Goal: Transaction & Acquisition: Download file/media

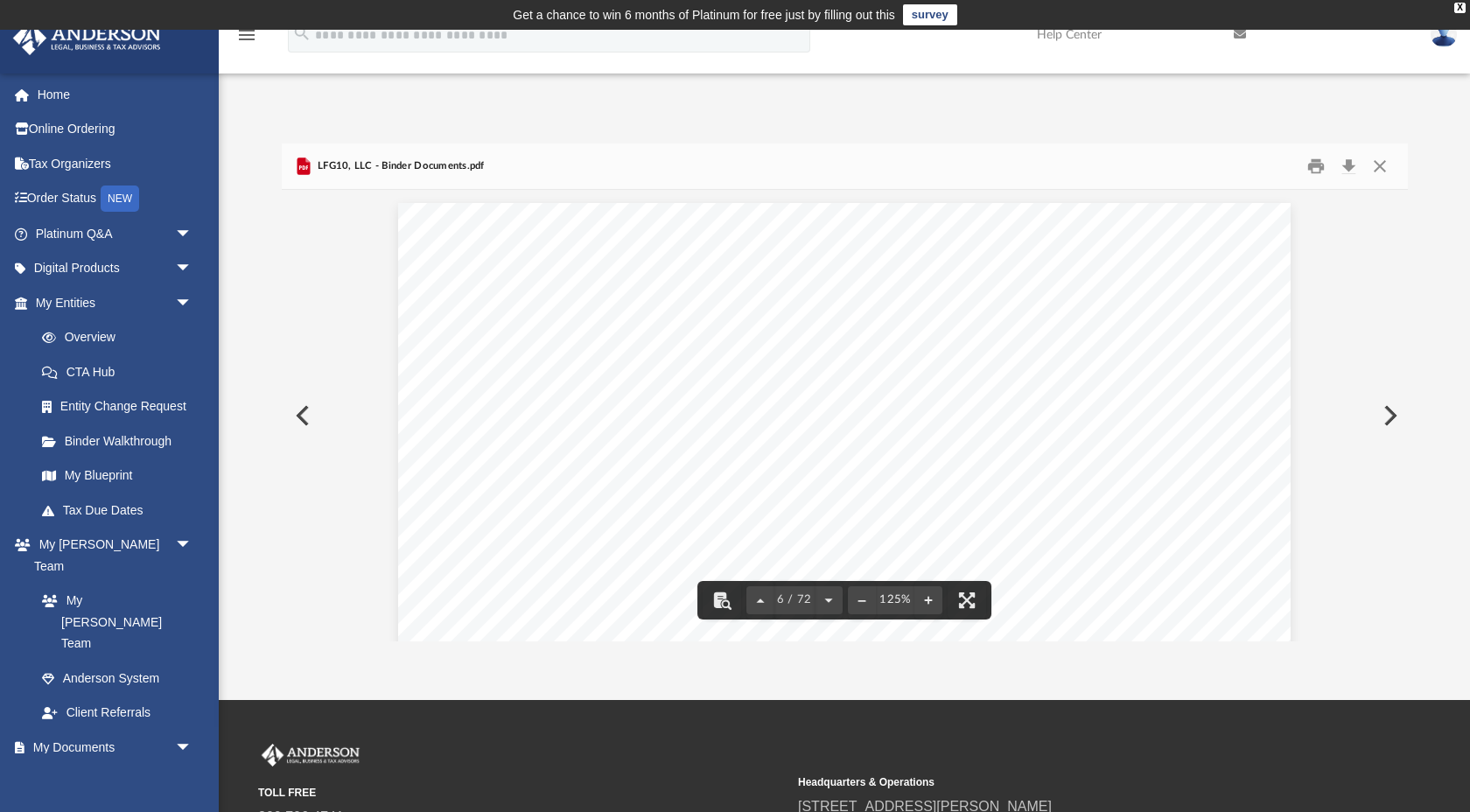
scroll to position [6538, 0]
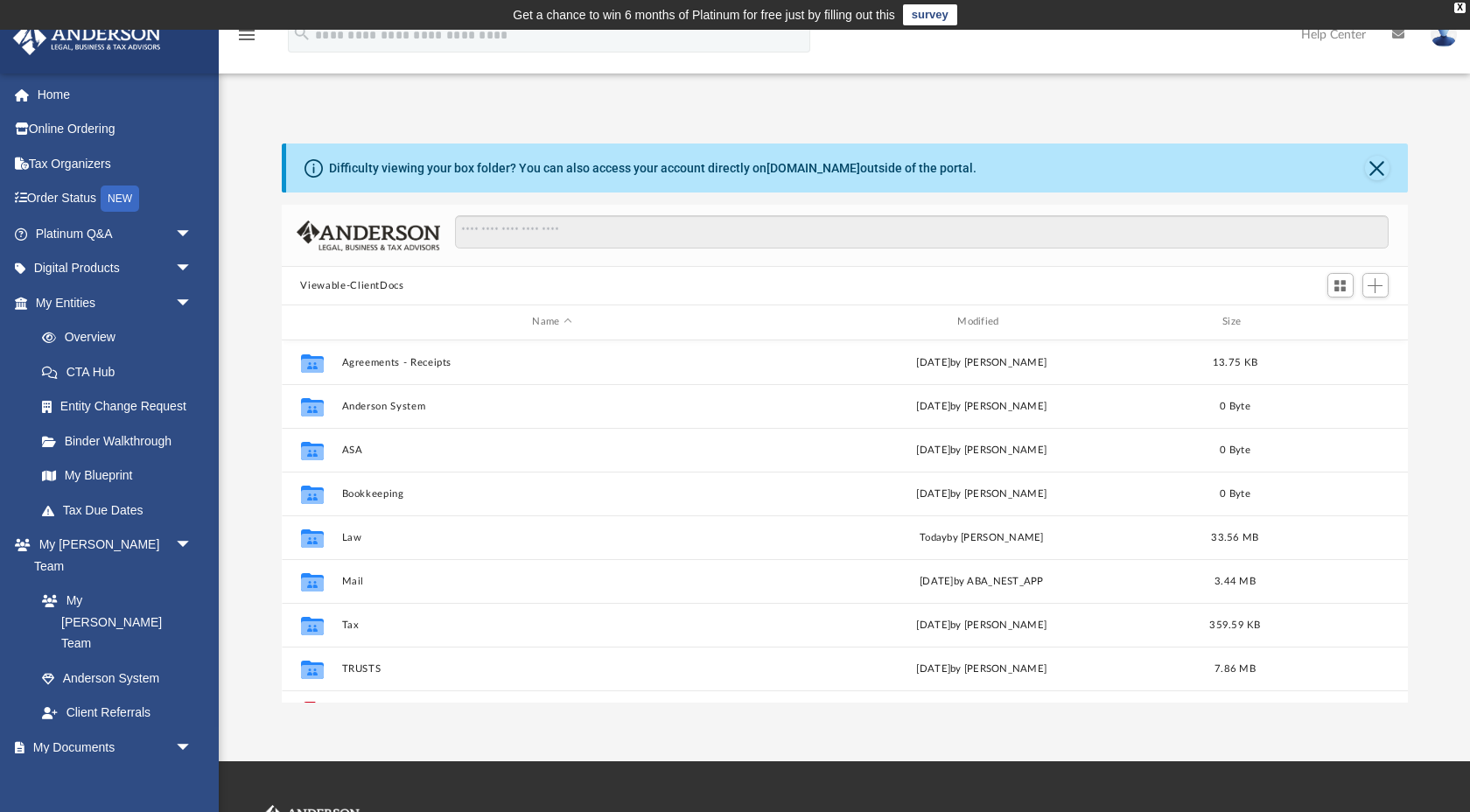
scroll to position [397, 1126]
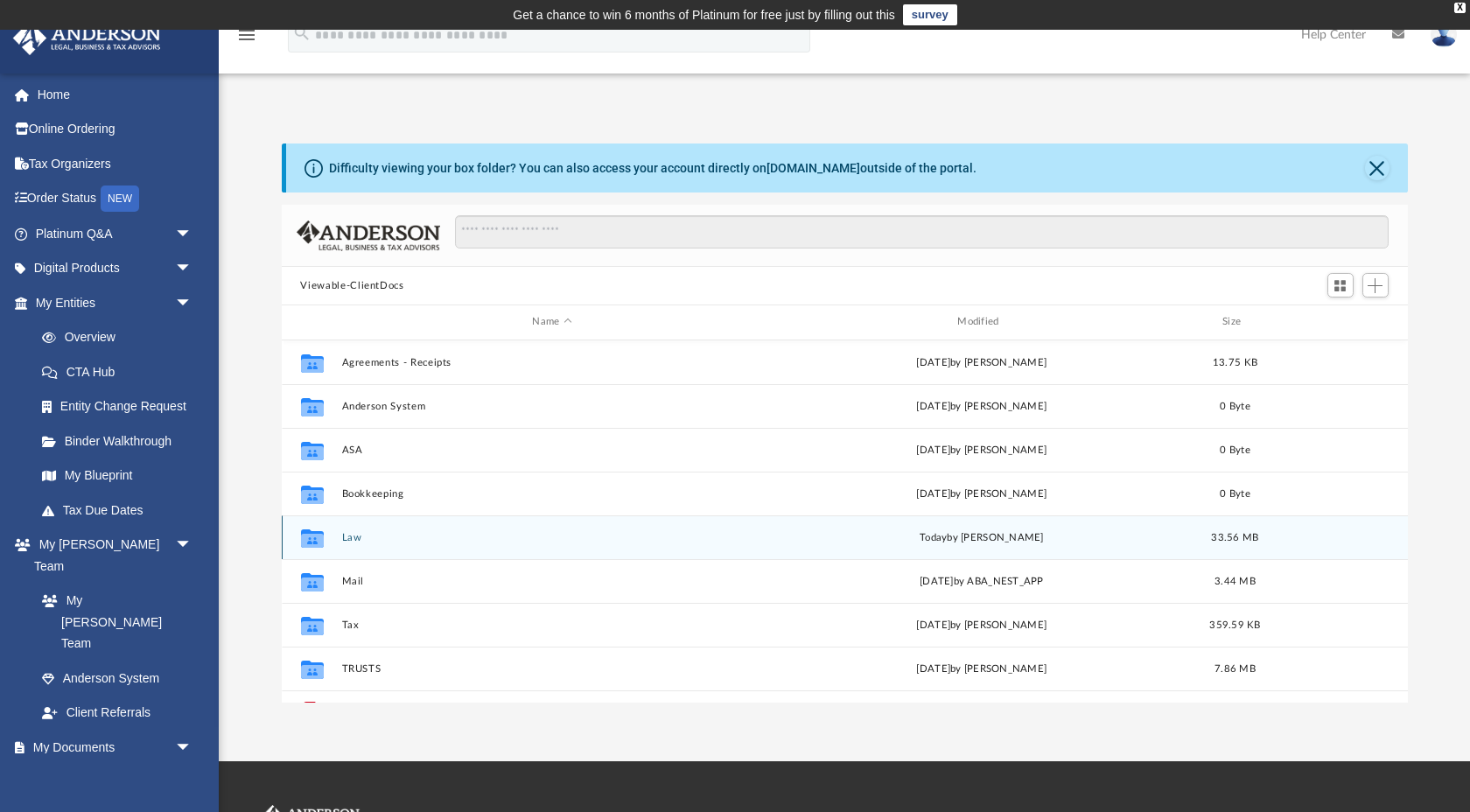
click at [355, 542] on div "Collaborated Folder Law [DATE] by [PERSON_NAME] 33.56 MB" at bounding box center [845, 538] width 1126 height 44
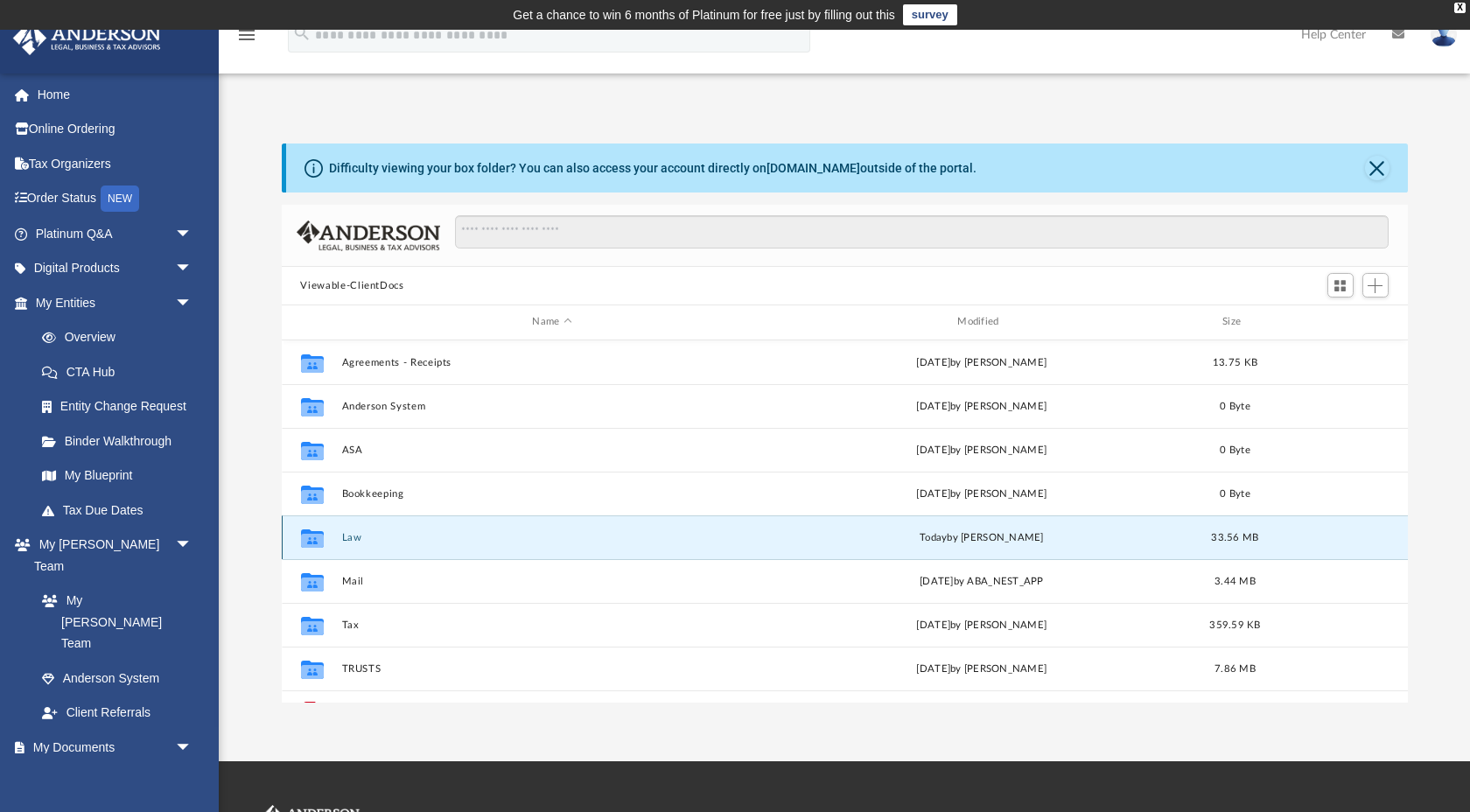
click at [355, 542] on div "Collaborated Folder Law [DATE] by [PERSON_NAME] 33.56 MB" at bounding box center [845, 538] width 1126 height 44
click at [358, 532] on button "Law" at bounding box center [552, 537] width 422 height 11
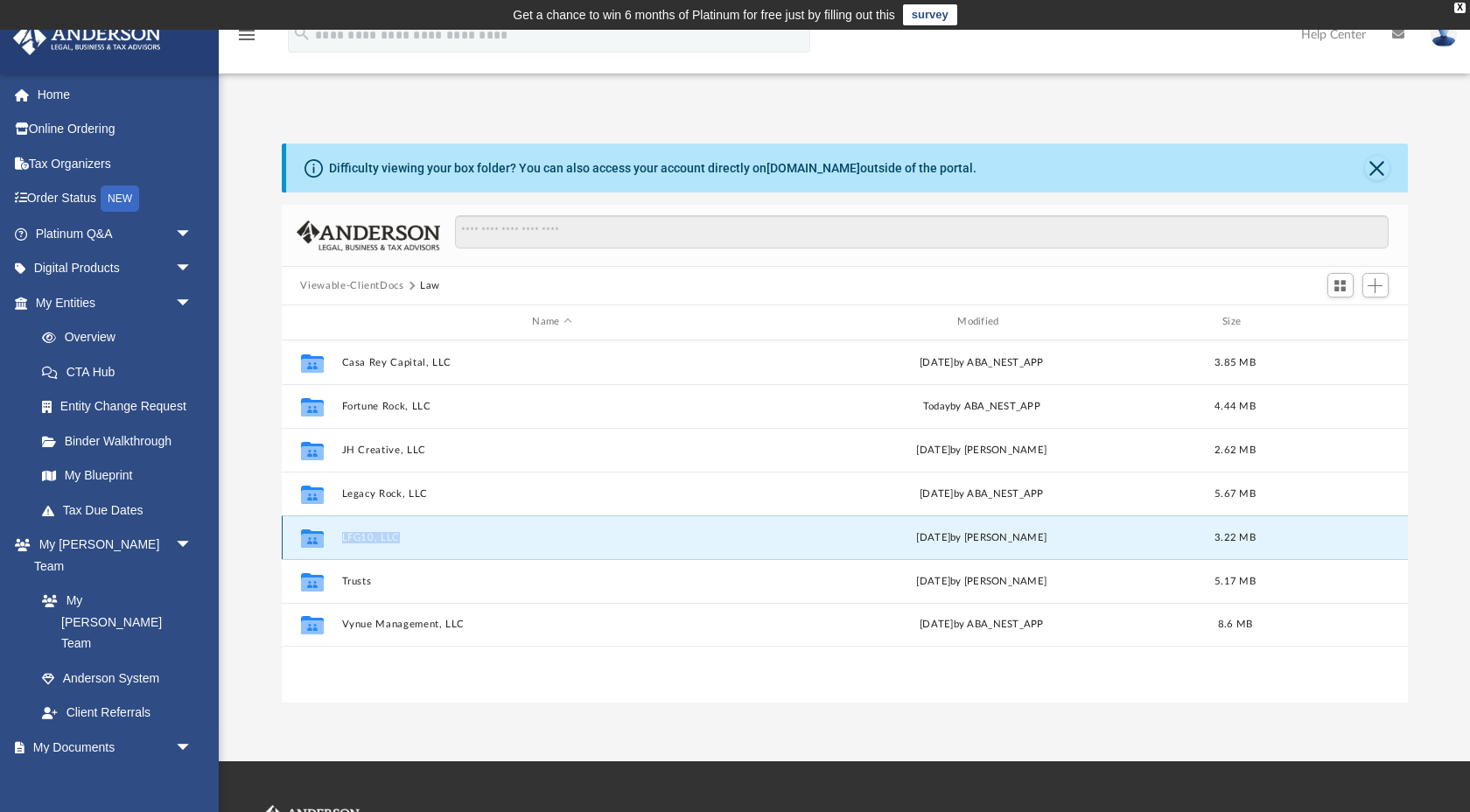
click at [388, 534] on button "LFG10, LLC" at bounding box center [552, 537] width 422 height 11
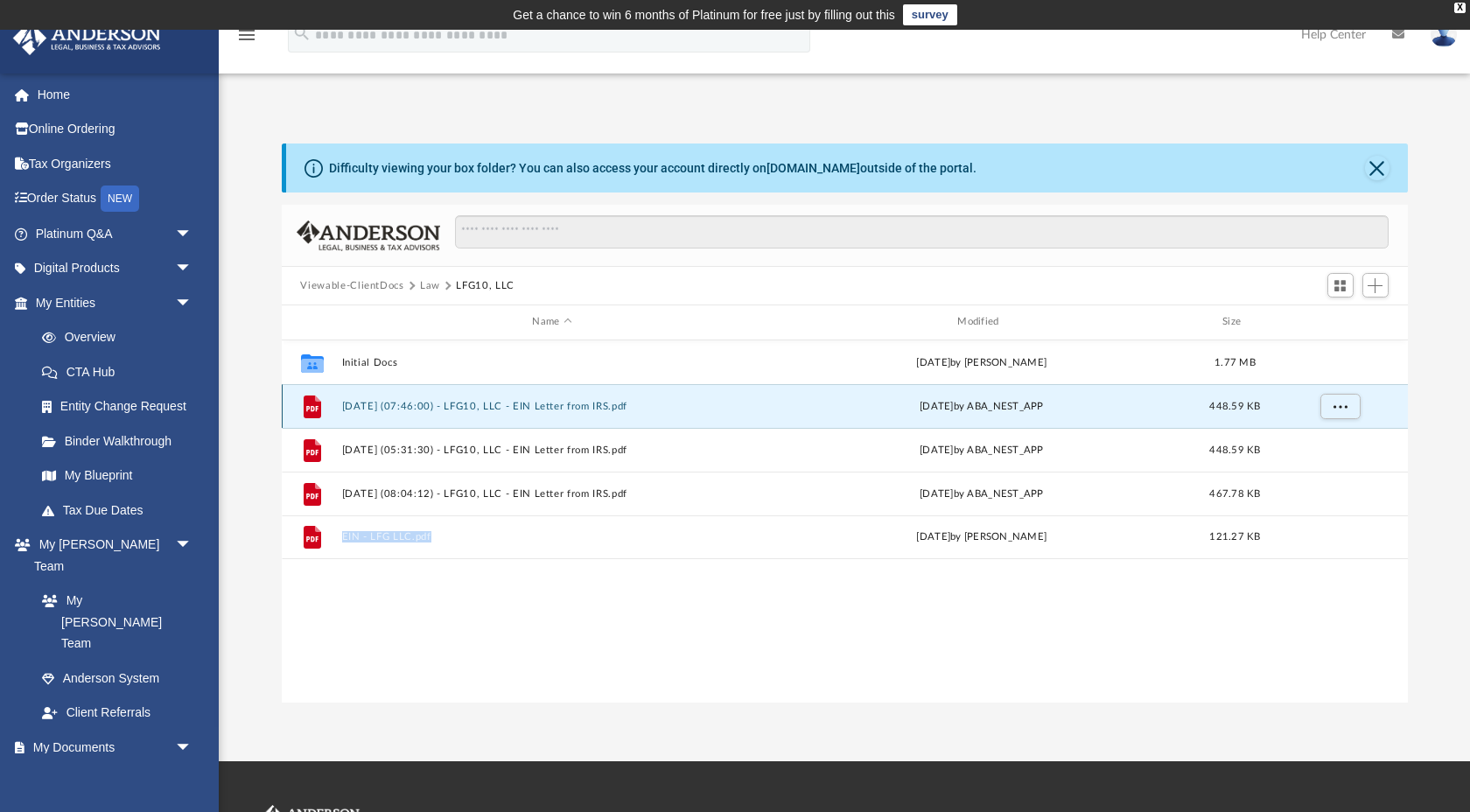
click at [424, 405] on button "[DATE] (07:46:00) - LFG10, LLC - EIN Letter from IRS.pdf" at bounding box center [552, 406] width 422 height 11
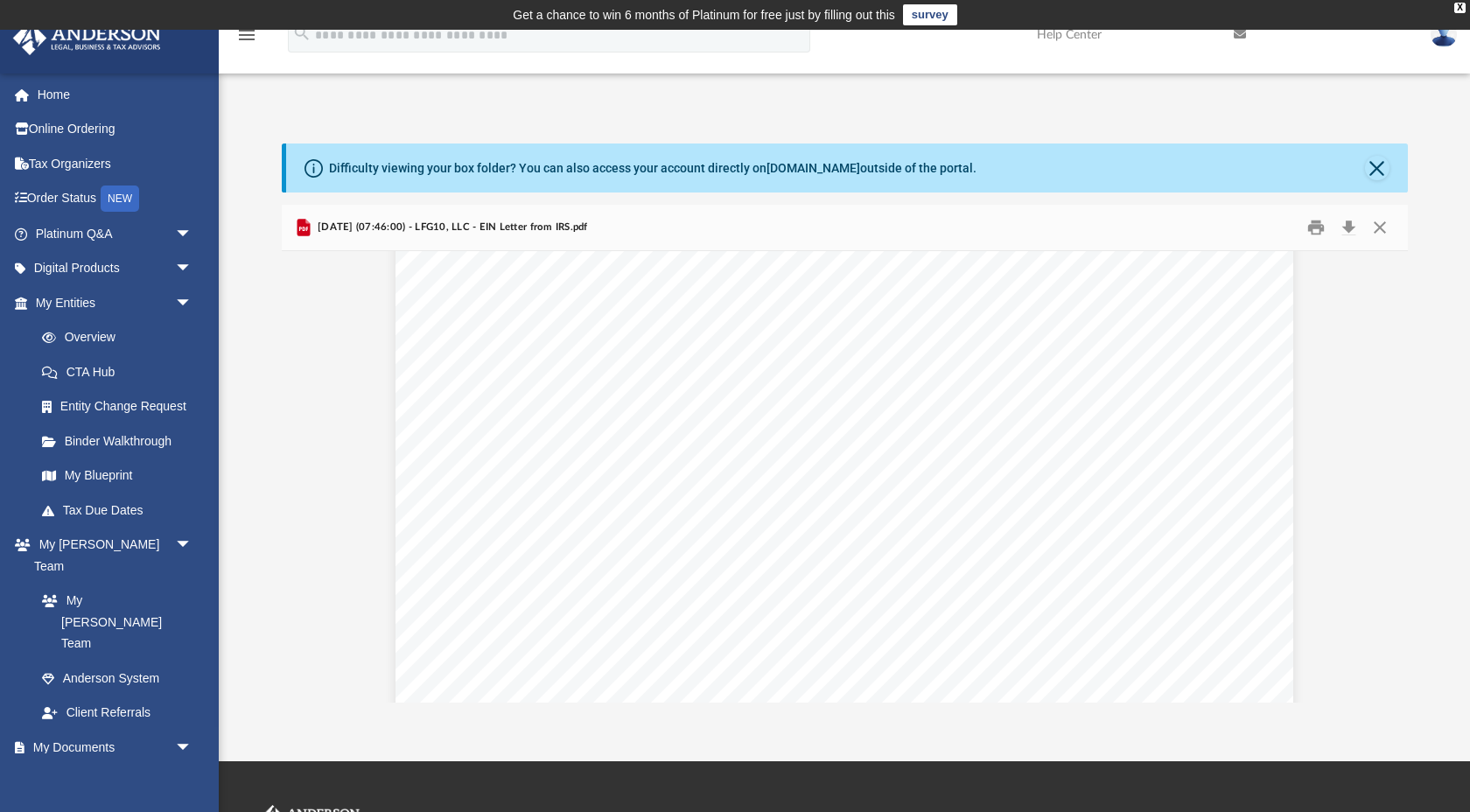
scroll to position [0, 0]
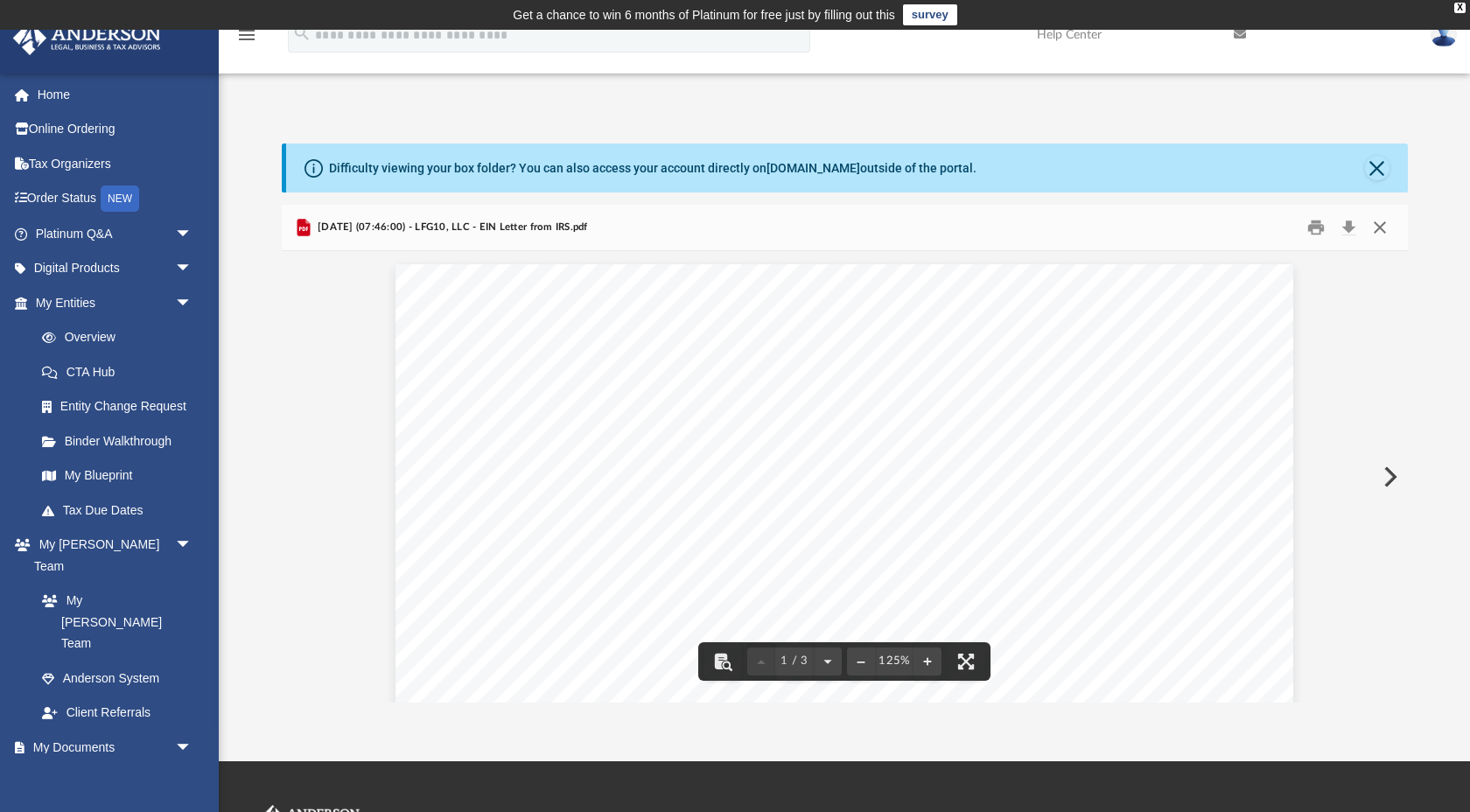
click at [1380, 230] on button "Close" at bounding box center [1381, 227] width 32 height 27
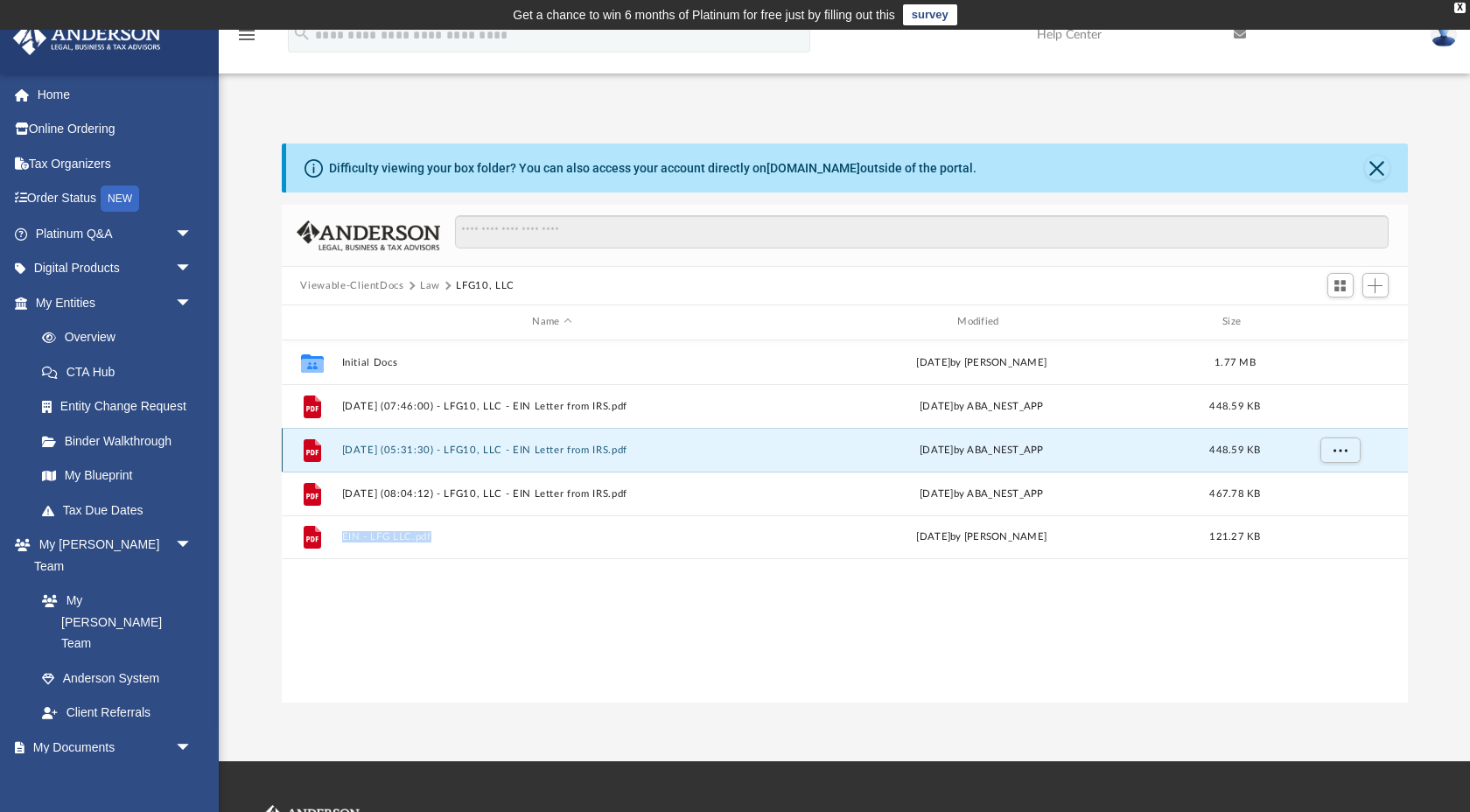
click at [412, 445] on button "[DATE] (05:31:30) - LFG10, LLC - EIN Letter from IRS.pdf" at bounding box center [552, 450] width 422 height 11
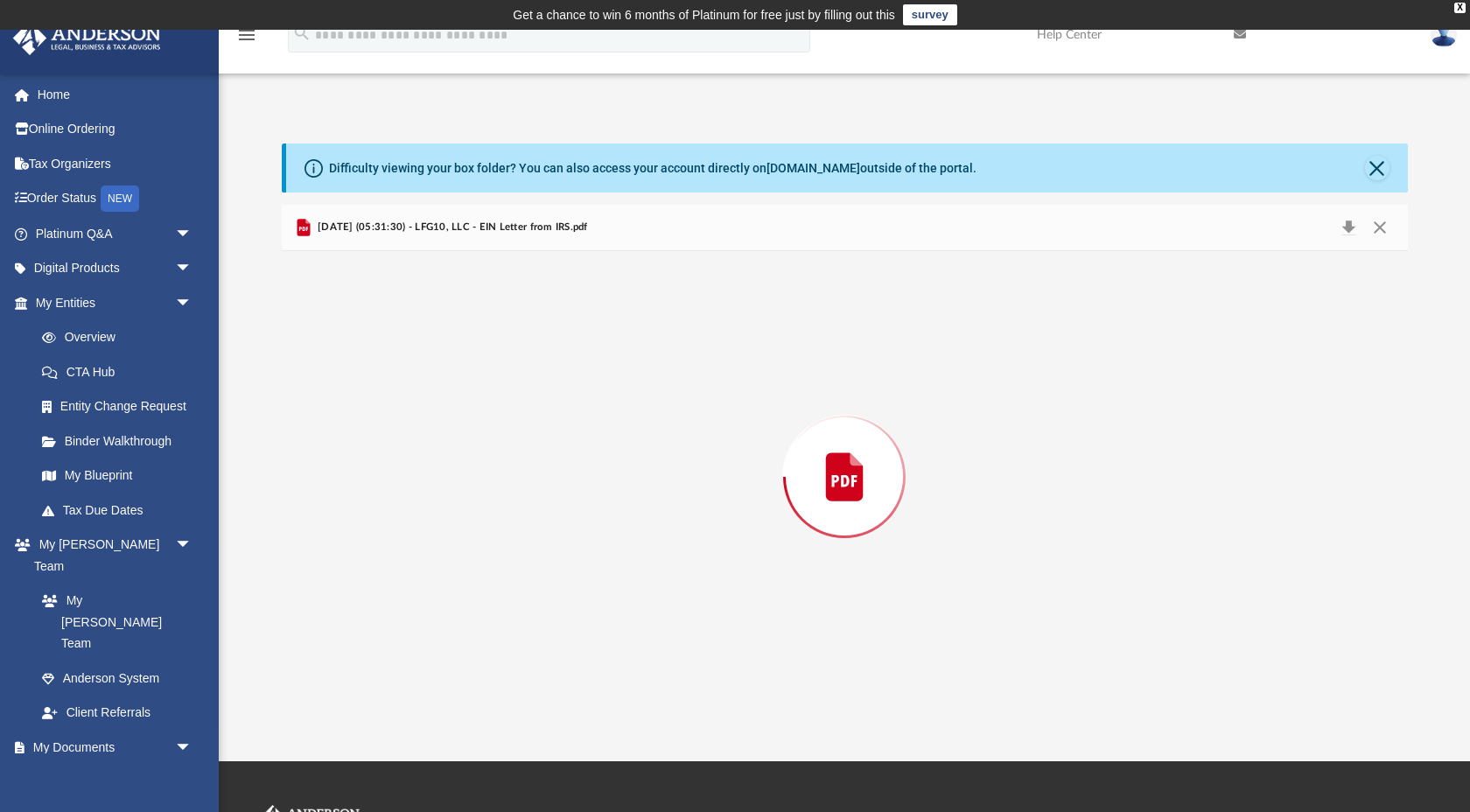
click at [412, 445] on div "Preview" at bounding box center [845, 477] width 1126 height 452
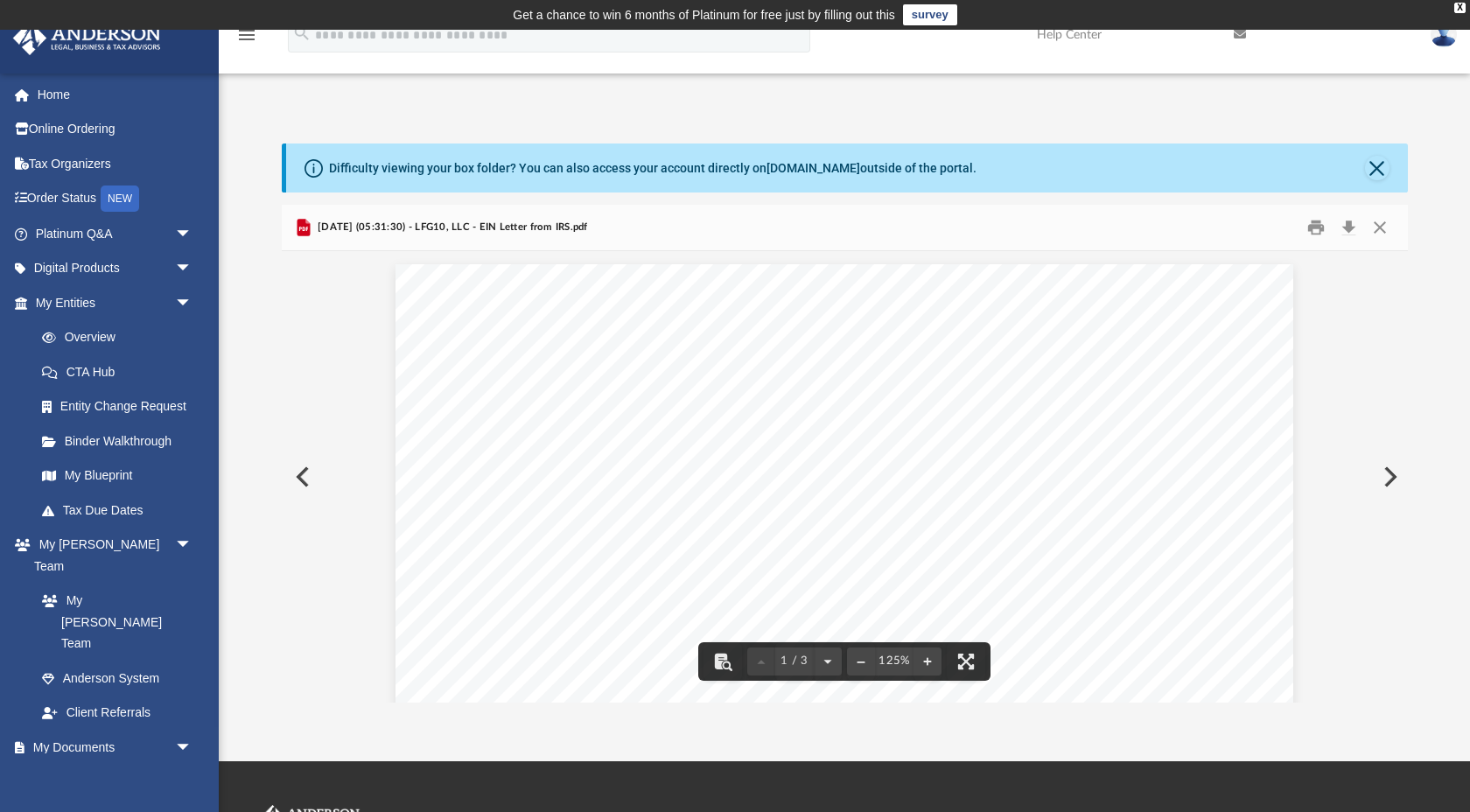
scroll to position [116, 0]
click at [1384, 221] on button "Close" at bounding box center [1381, 227] width 32 height 27
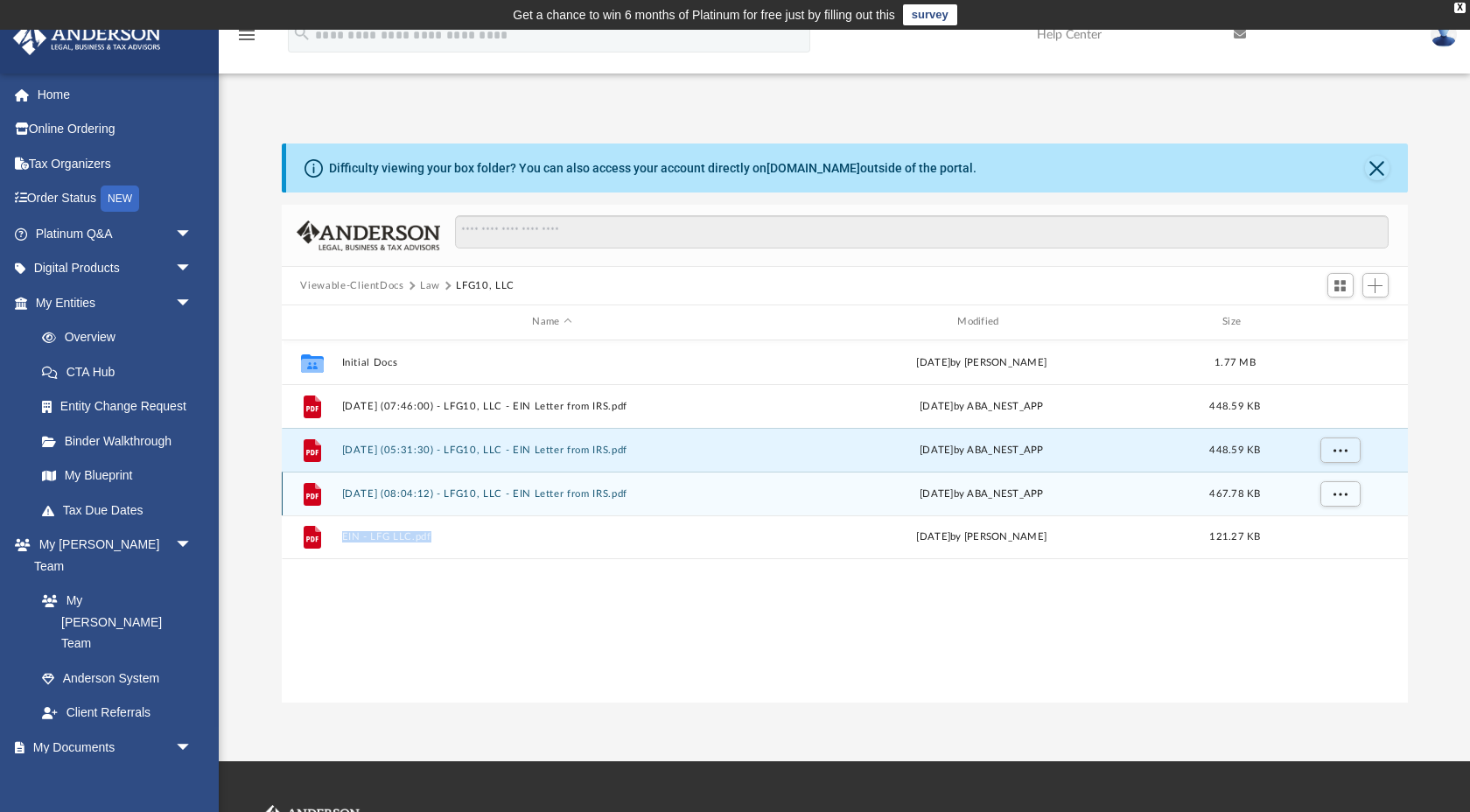
click at [429, 494] on button "[DATE] (08:04:12) - LFG10, LLC - EIN Letter from IRS.pdf" at bounding box center [552, 493] width 422 height 11
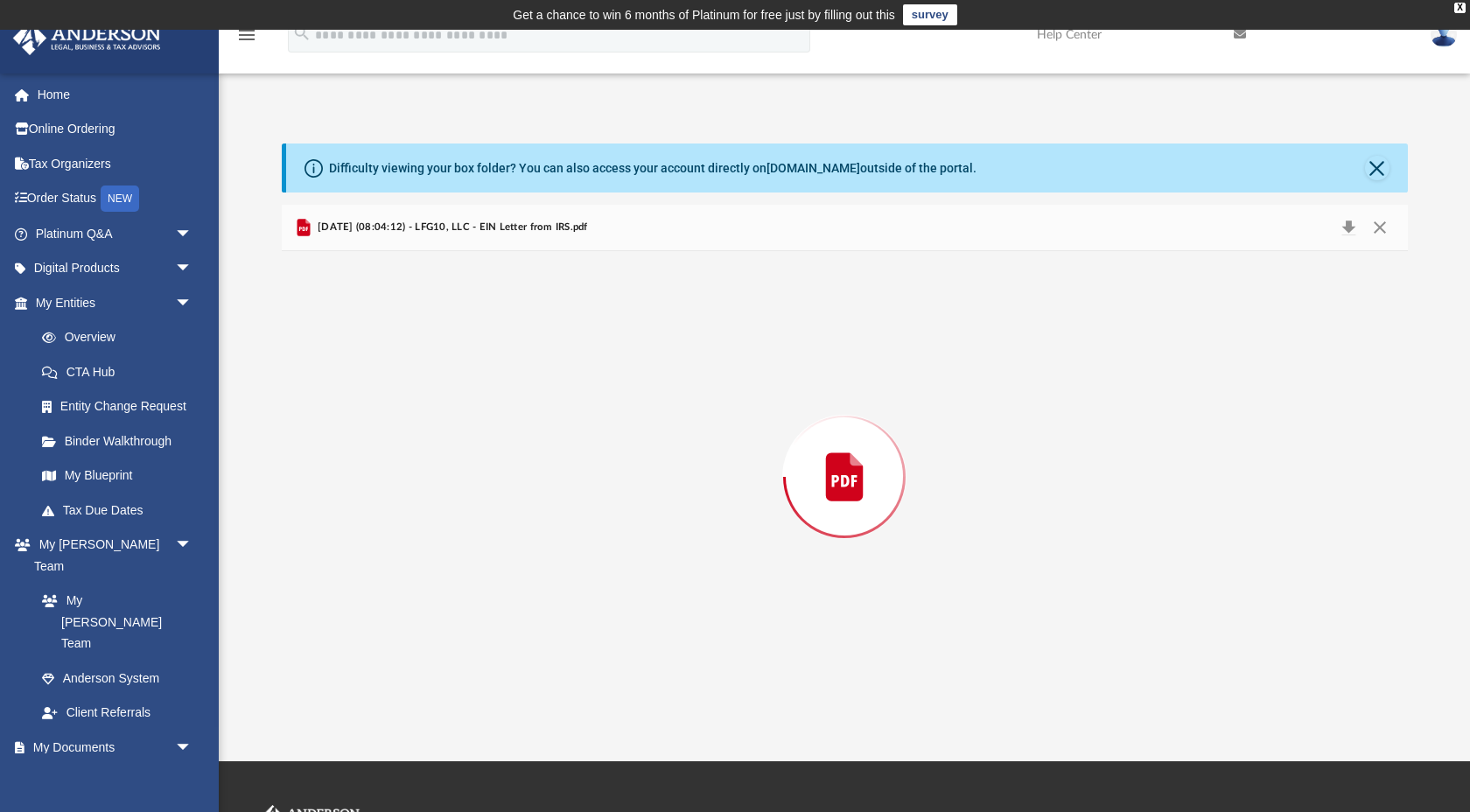
click at [429, 494] on div "Preview" at bounding box center [845, 477] width 1126 height 452
click at [1384, 225] on button "Close" at bounding box center [1381, 227] width 32 height 27
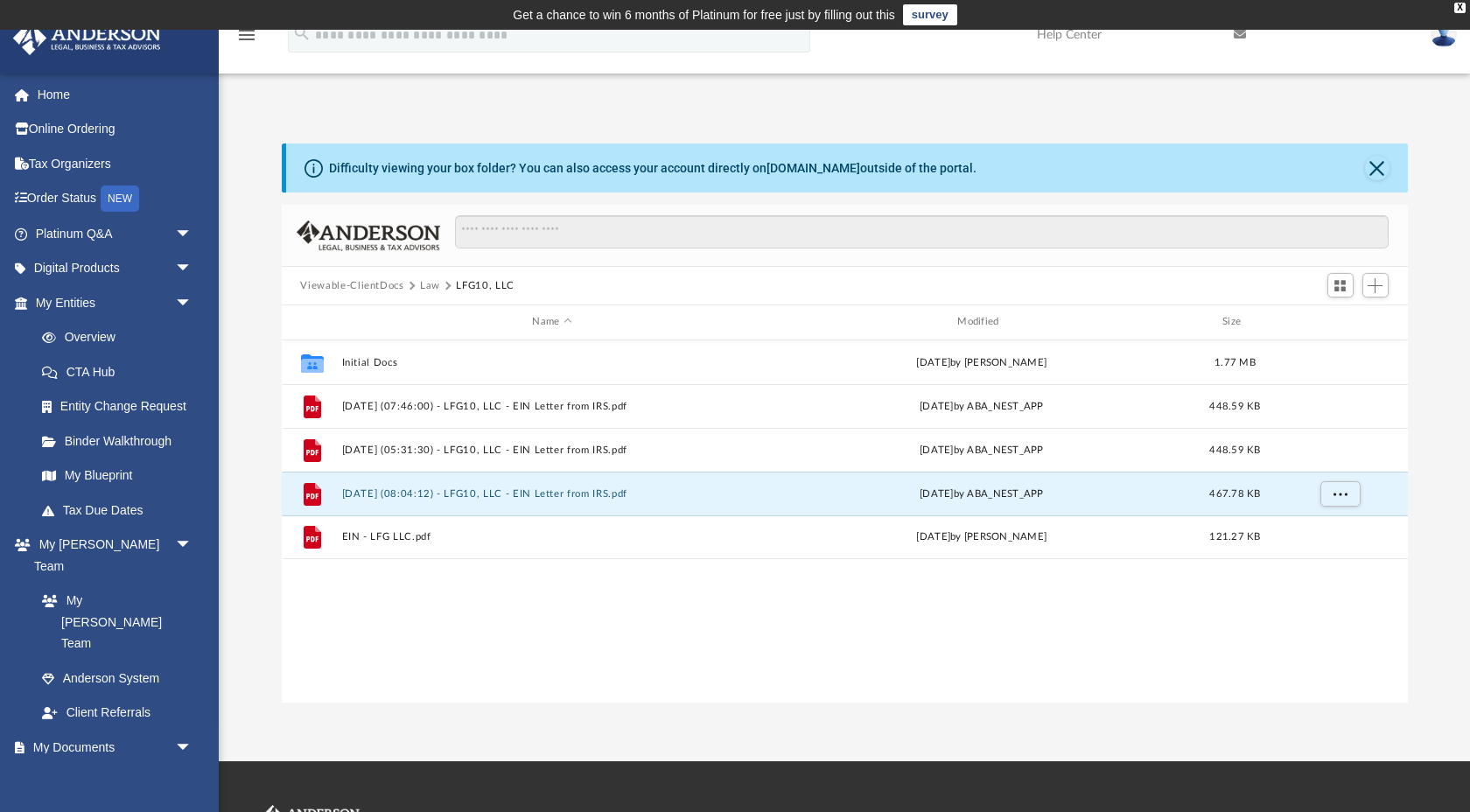
click at [447, 571] on div "Collaborated Folder Initial Docs [DATE] by [PERSON_NAME] 1.77 MB File [DATE] (0…" at bounding box center [845, 521] width 1126 height 363
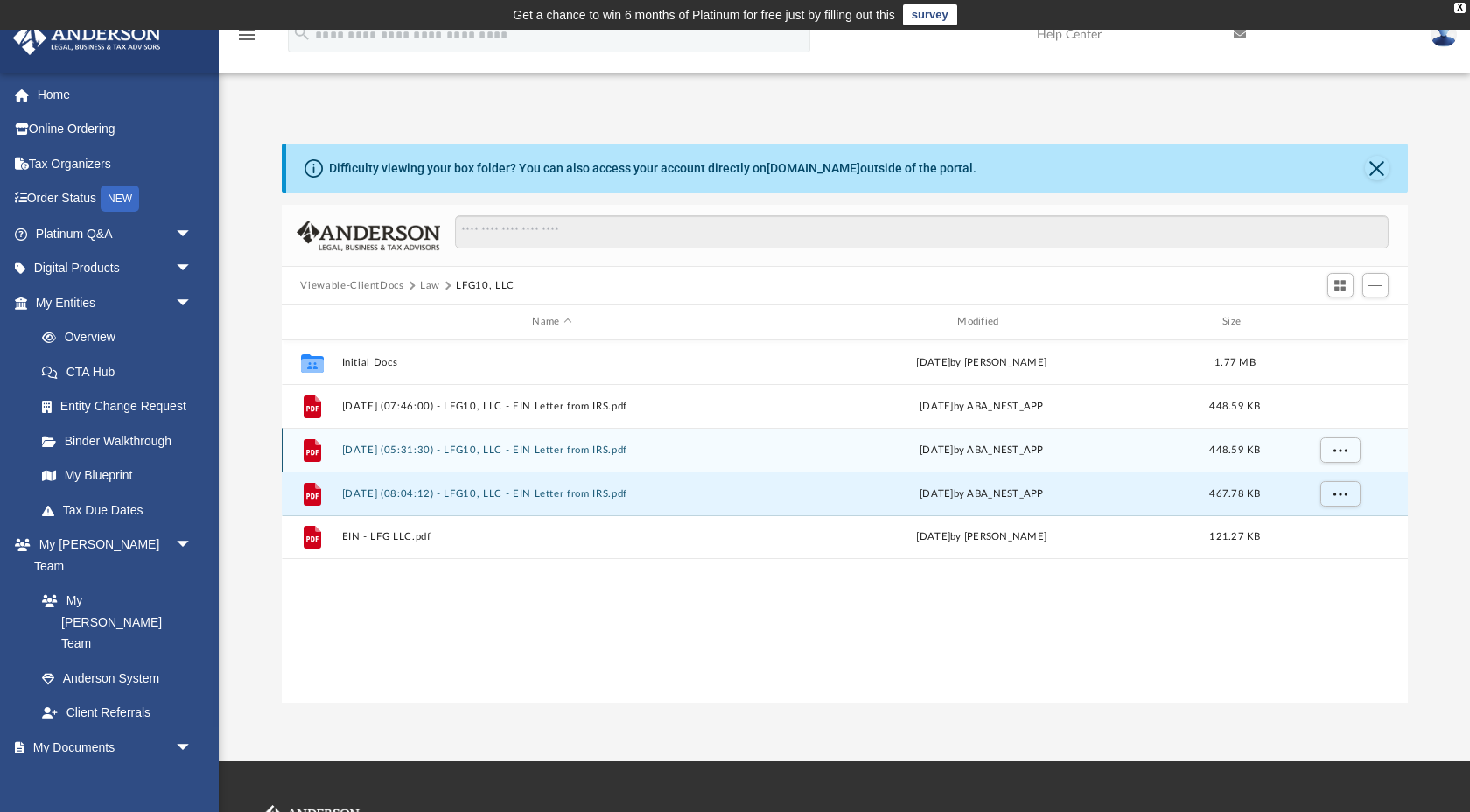
click at [516, 460] on div "File [DATE] (05:31:30) - LFG10, LLC - EIN Letter from IRS.pdf [DATE] by ABA_NES…" at bounding box center [845, 450] width 1126 height 44
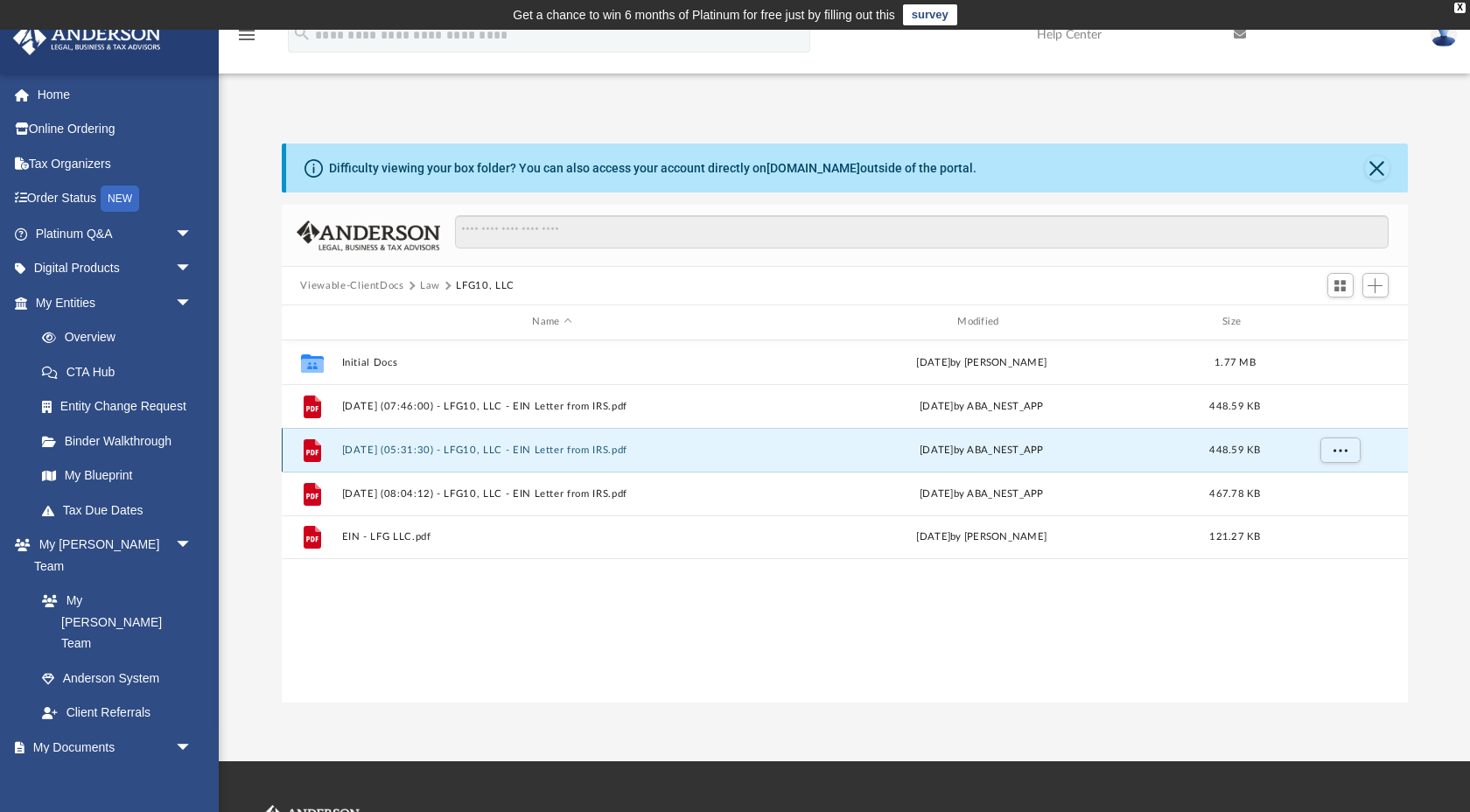
click at [537, 454] on button "[DATE] (05:31:30) - LFG10, LLC - EIN Letter from IRS.pdf" at bounding box center [552, 450] width 422 height 11
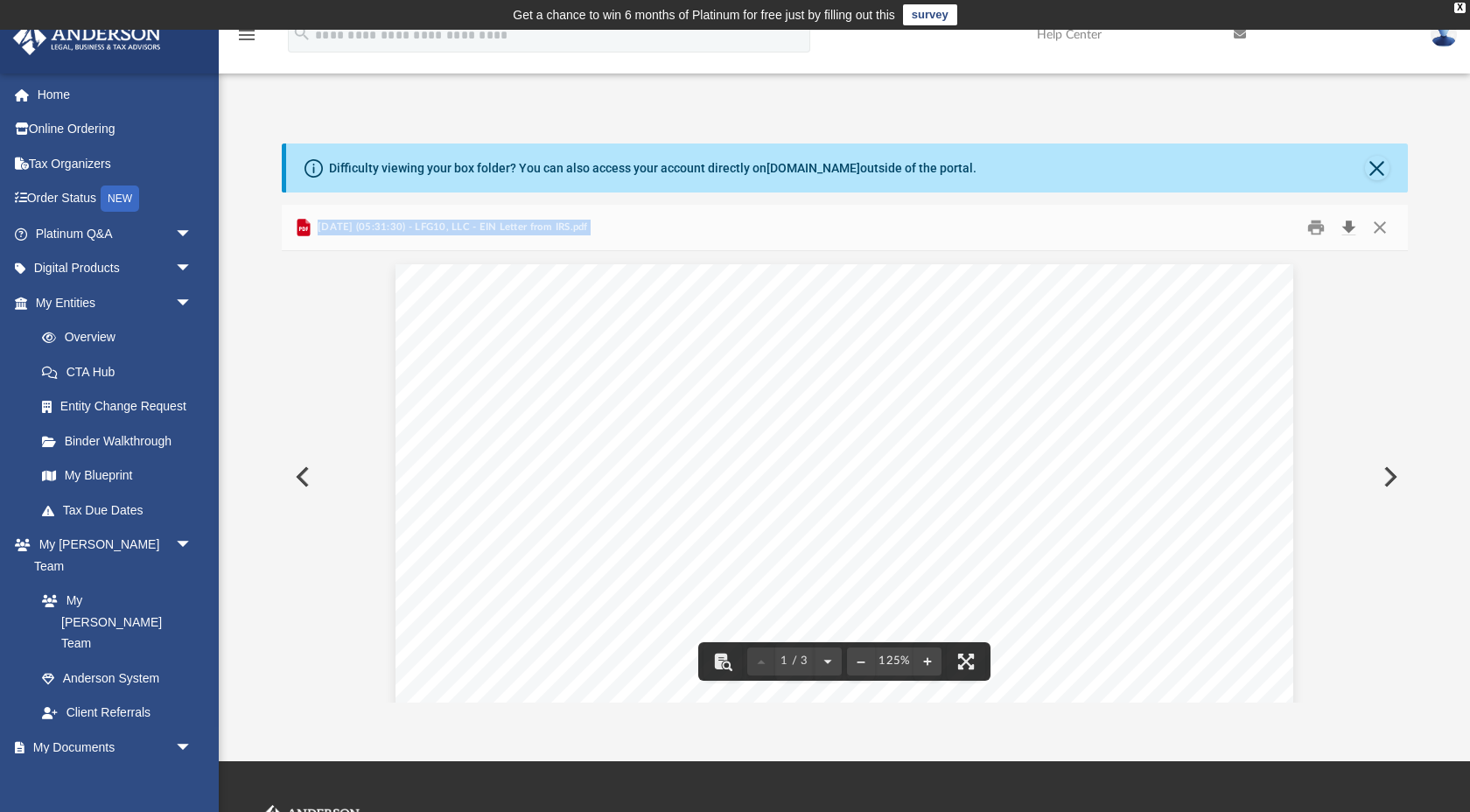
click at [1345, 225] on button "Download" at bounding box center [1350, 227] width 32 height 27
